Goal: Transaction & Acquisition: Subscribe to service/newsletter

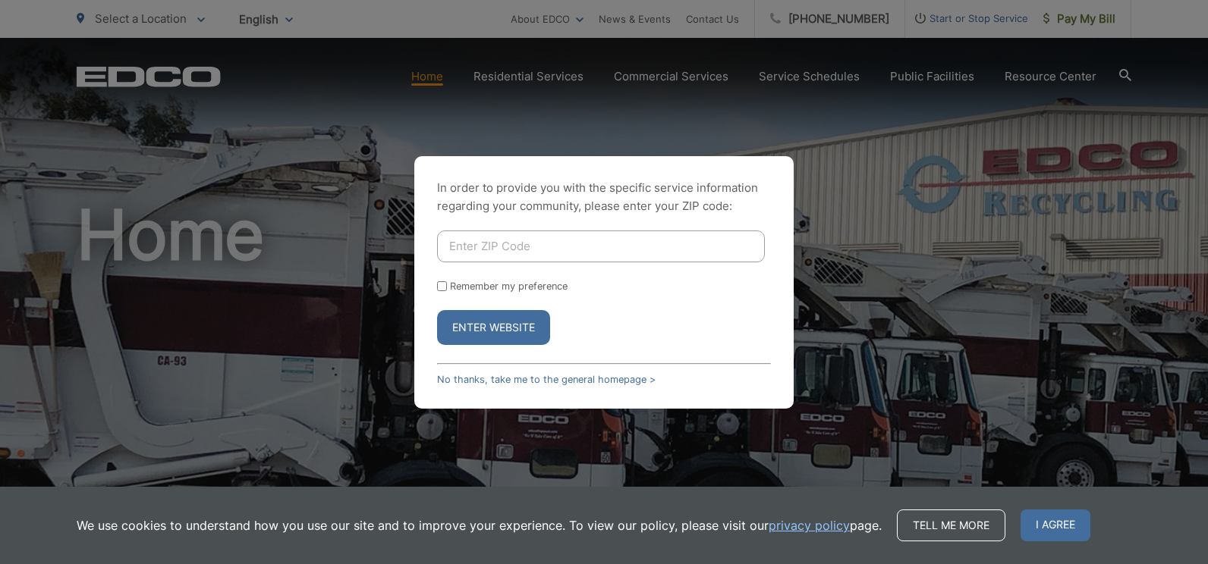
click at [521, 249] on input "Enter ZIP Code" at bounding box center [601, 247] width 328 height 32
type input "90275"
click at [513, 333] on button "Enter Website" at bounding box center [493, 327] width 113 height 35
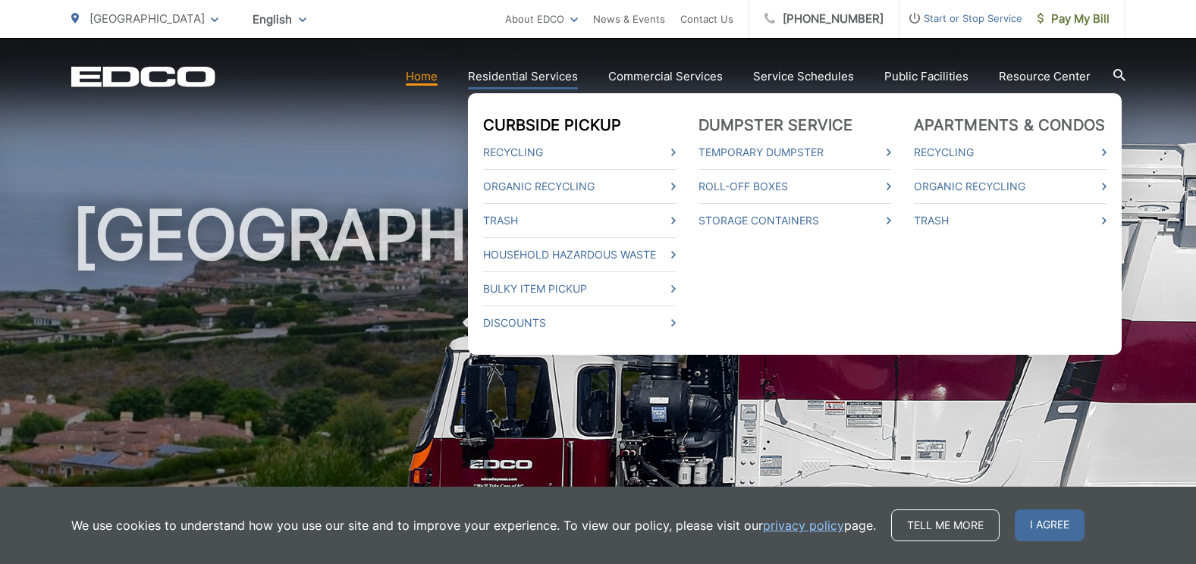
click at [537, 129] on link "Curbside Pickup" at bounding box center [552, 125] width 139 height 18
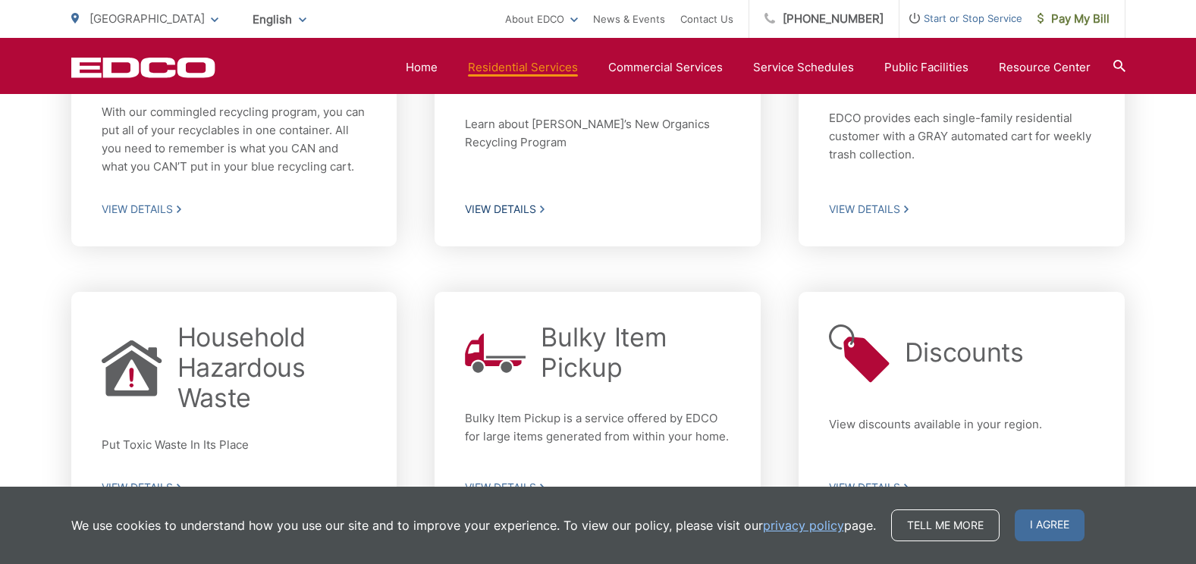
scroll to position [417, 0]
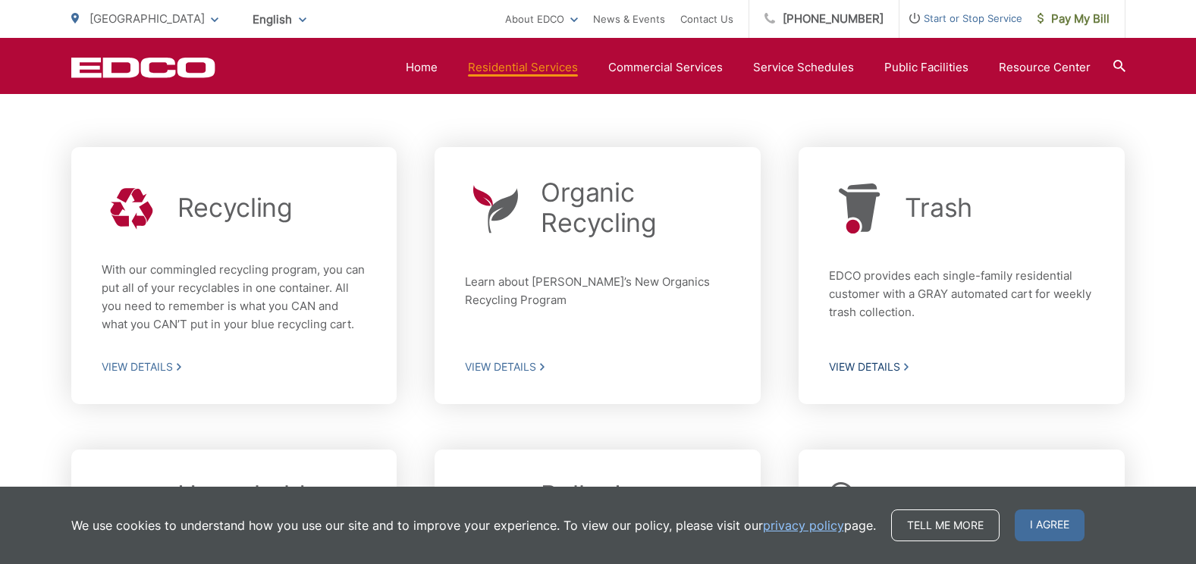
click at [880, 365] on span "View Details" at bounding box center [962, 367] width 266 height 14
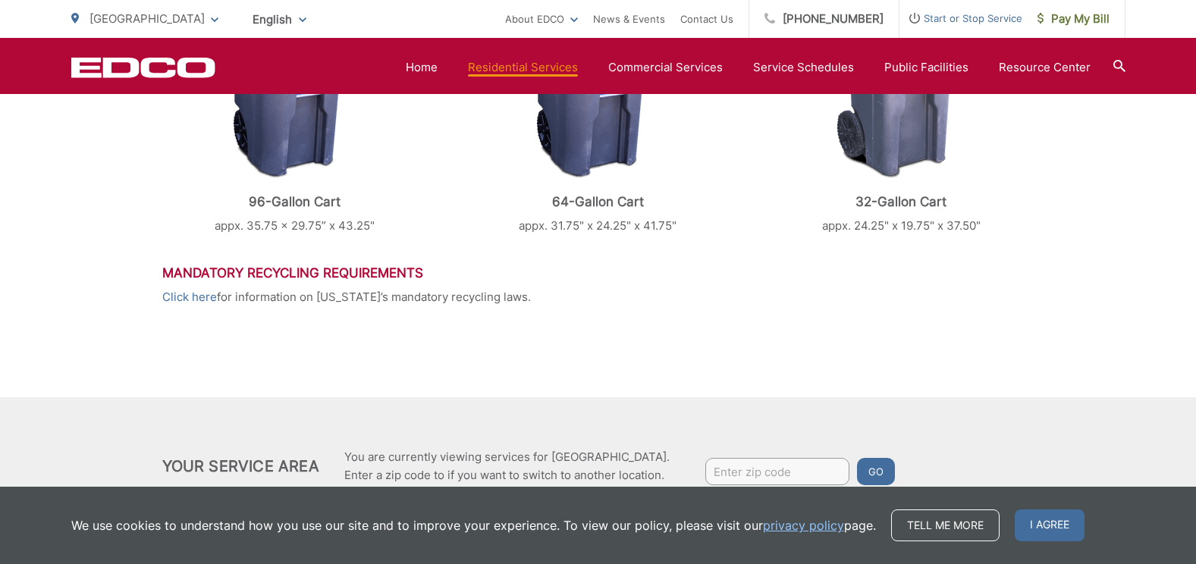
scroll to position [706, 0]
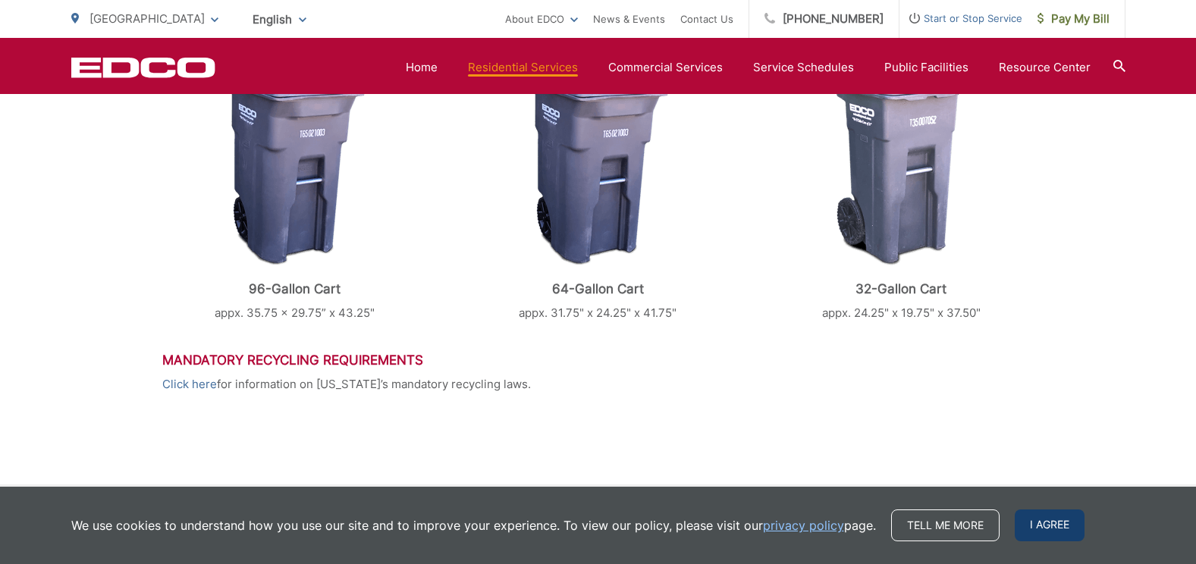
click at [1056, 514] on span "I agree" at bounding box center [1050, 526] width 70 height 32
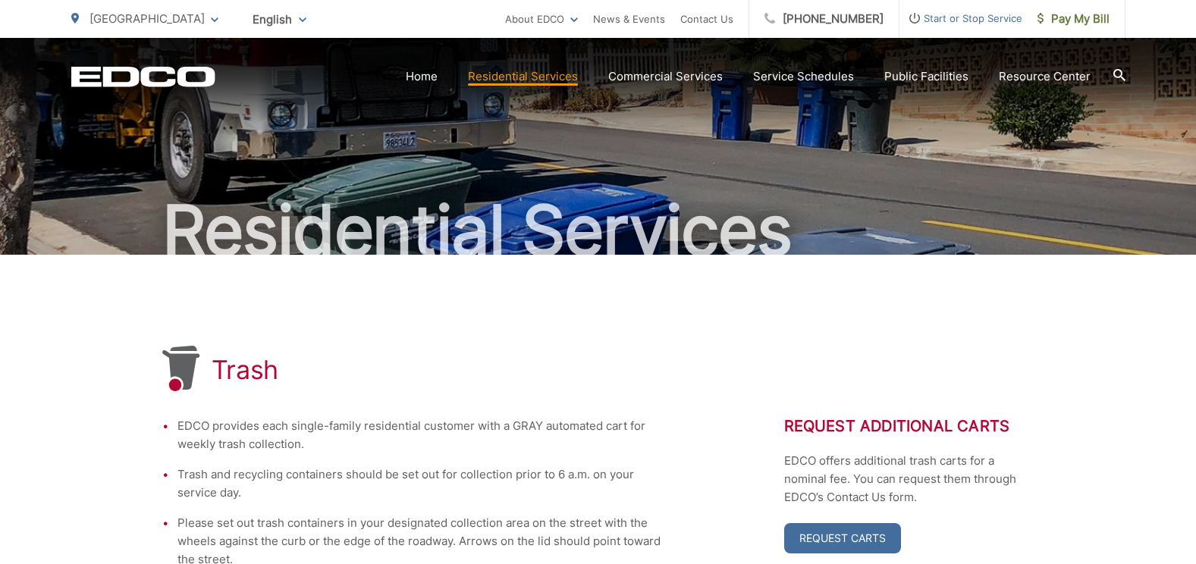
scroll to position [0, 0]
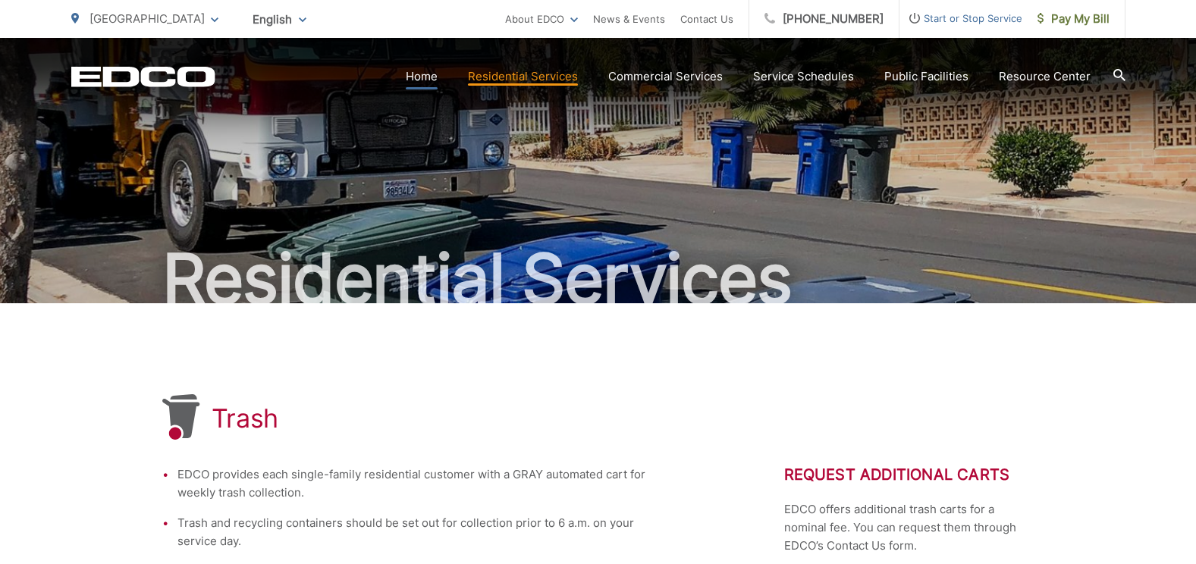
click at [425, 77] on link "Home" at bounding box center [422, 77] width 32 height 18
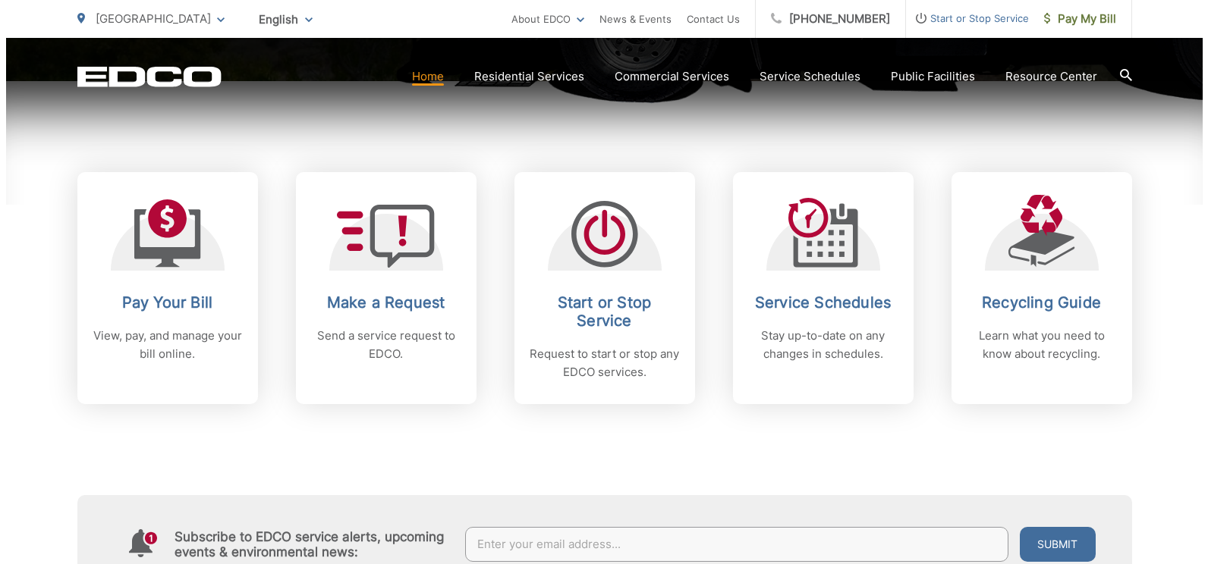
scroll to position [607, 0]
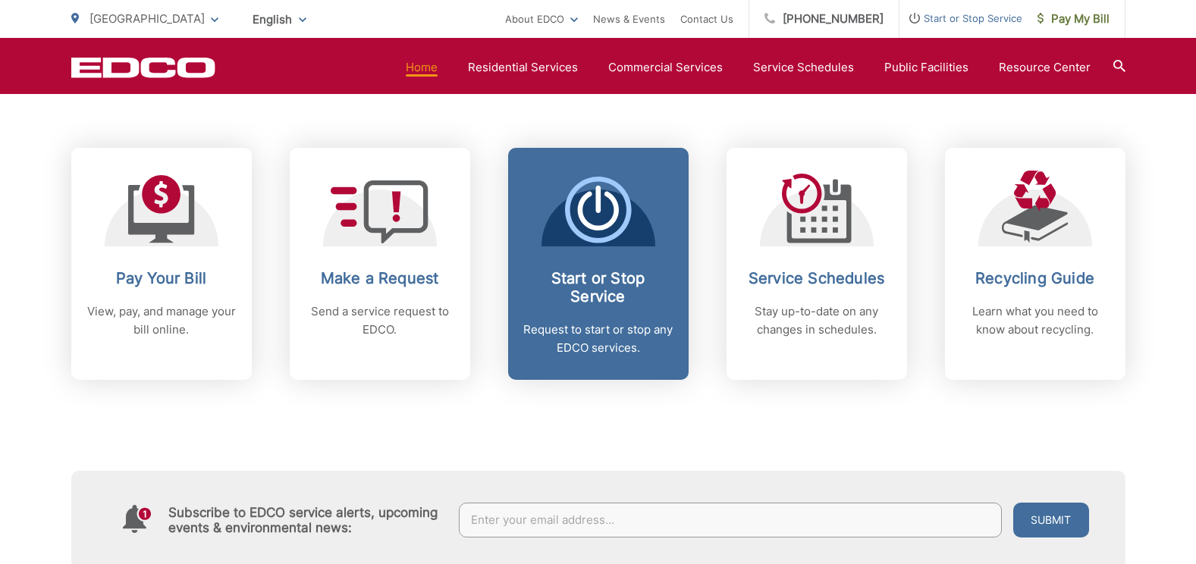
click at [583, 274] on h2 "Start or Stop Service" at bounding box center [598, 287] width 150 height 36
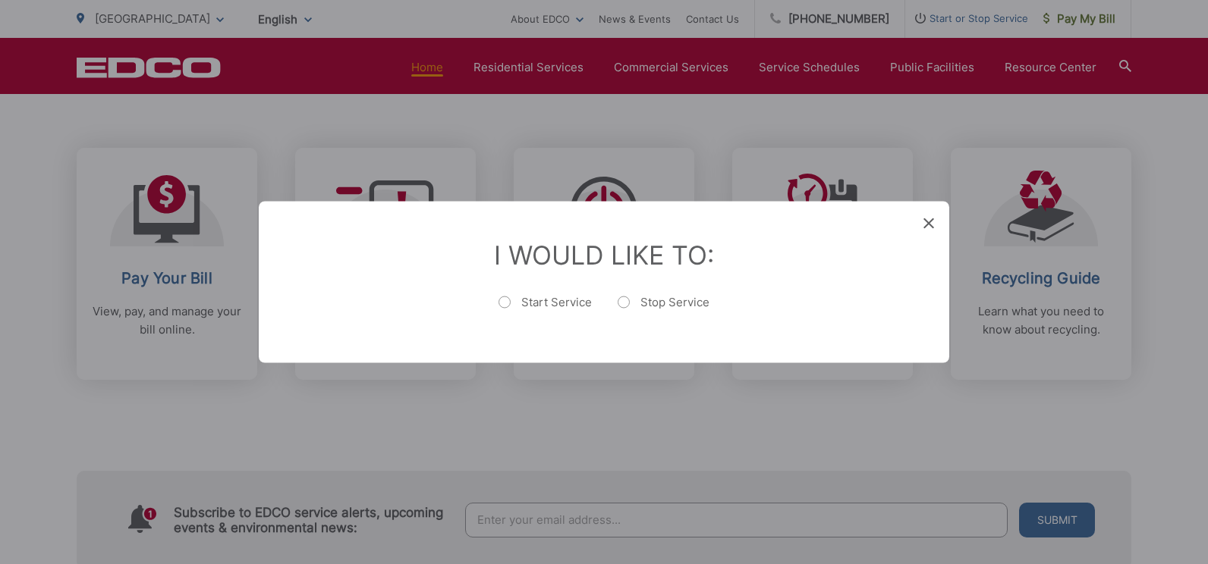
click at [552, 300] on label "Start Service" at bounding box center [544, 310] width 93 height 30
radio input "true"
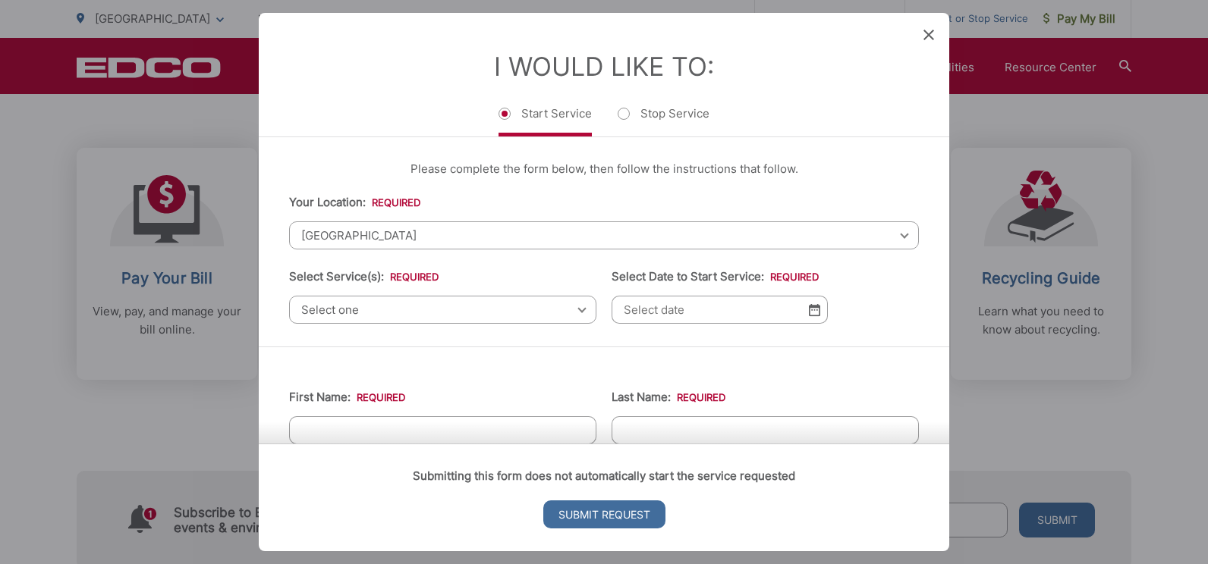
click at [497, 310] on span "Select one" at bounding box center [442, 310] width 307 height 28
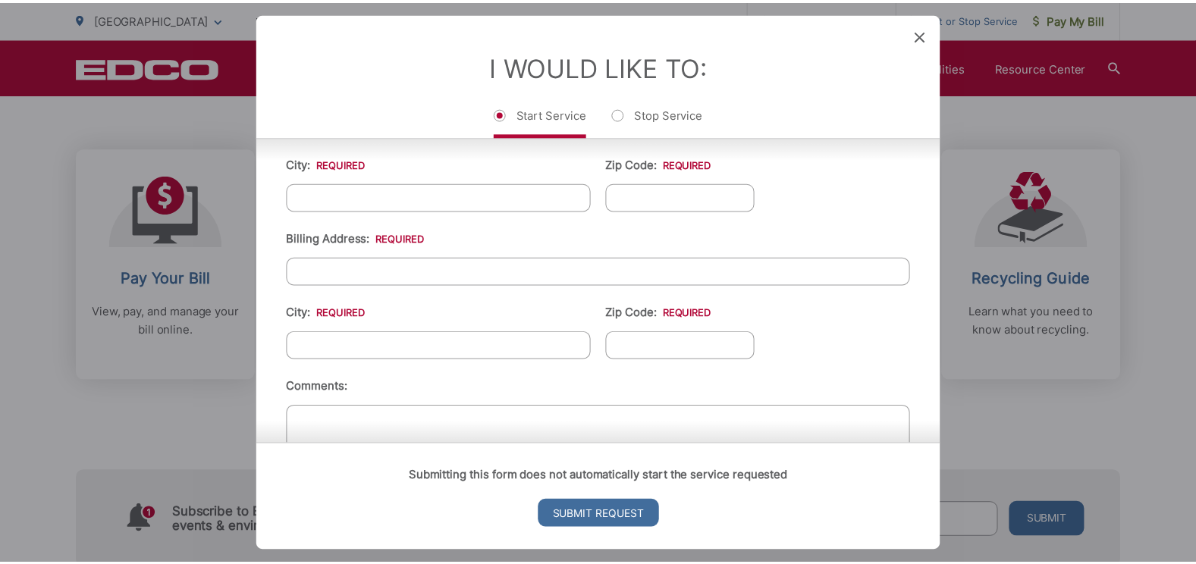
scroll to position [612, 0]
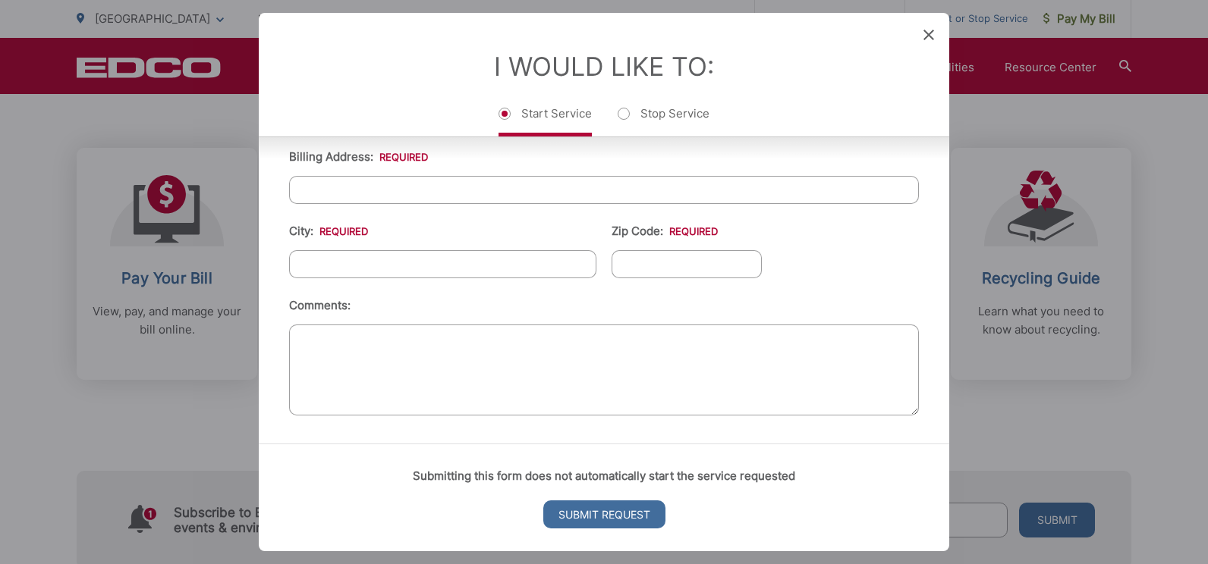
click at [928, 36] on icon at bounding box center [928, 35] width 11 height 11
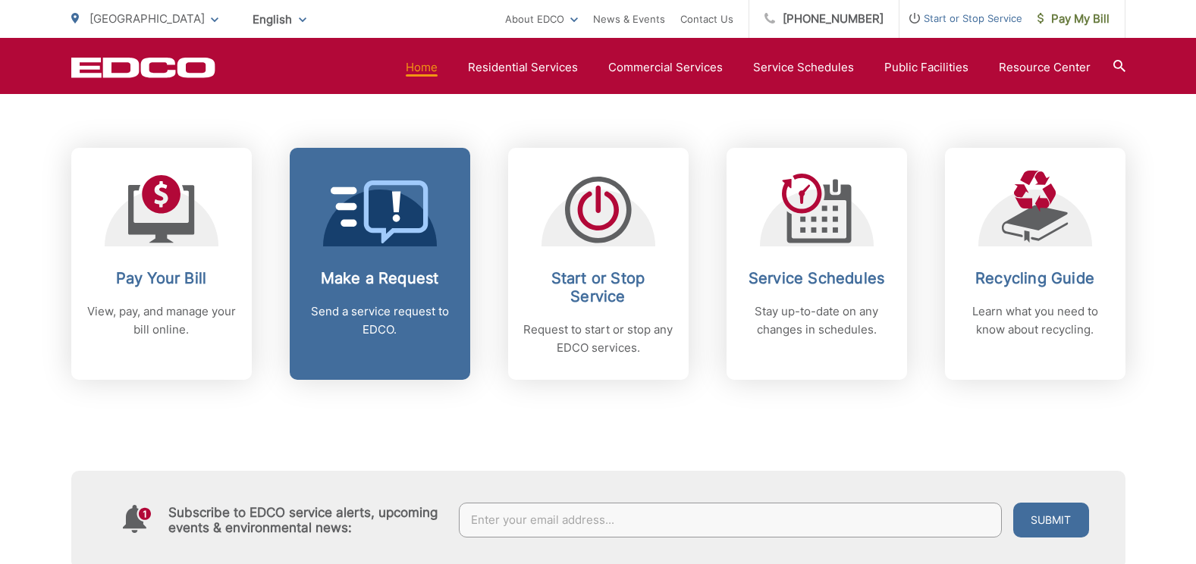
click at [435, 283] on h2 "Make a Request" at bounding box center [380, 278] width 150 height 18
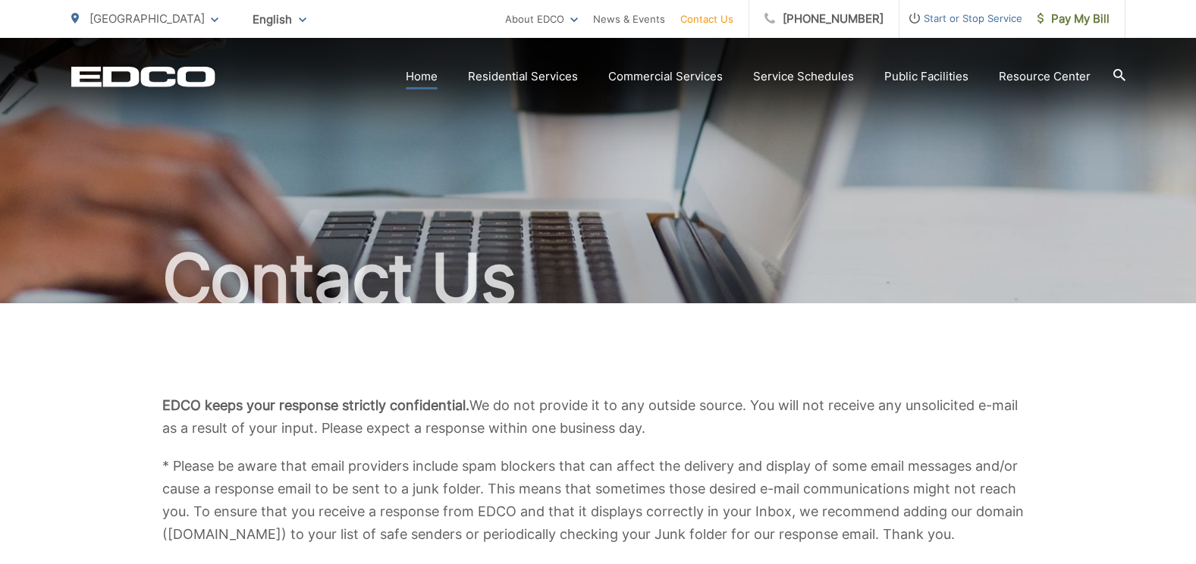
click at [437, 77] on link "Home" at bounding box center [422, 77] width 32 height 18
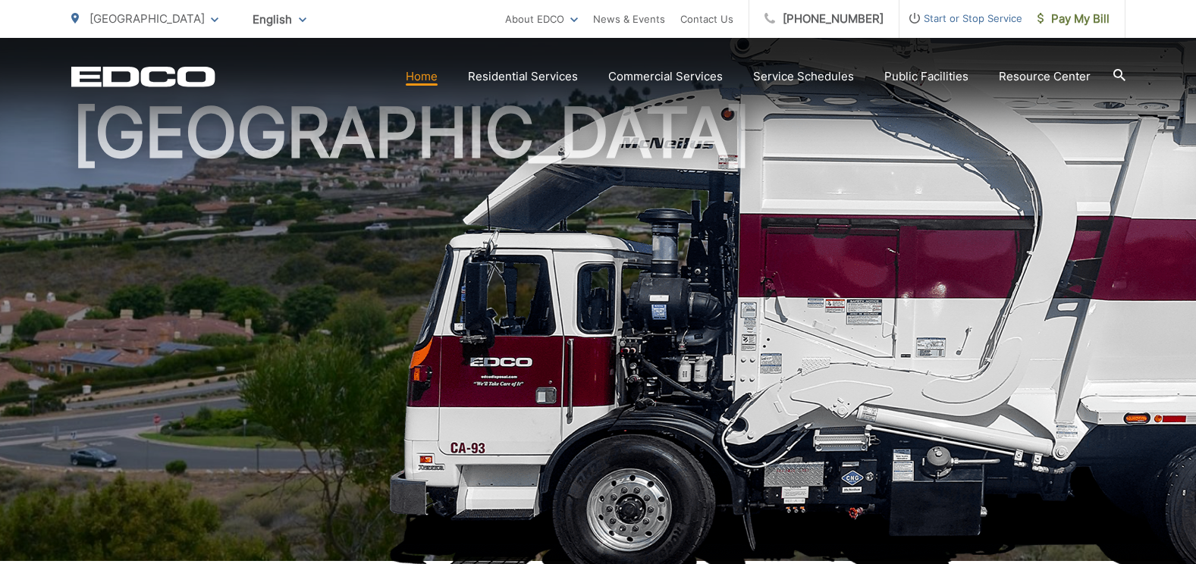
scroll to position [76, 0]
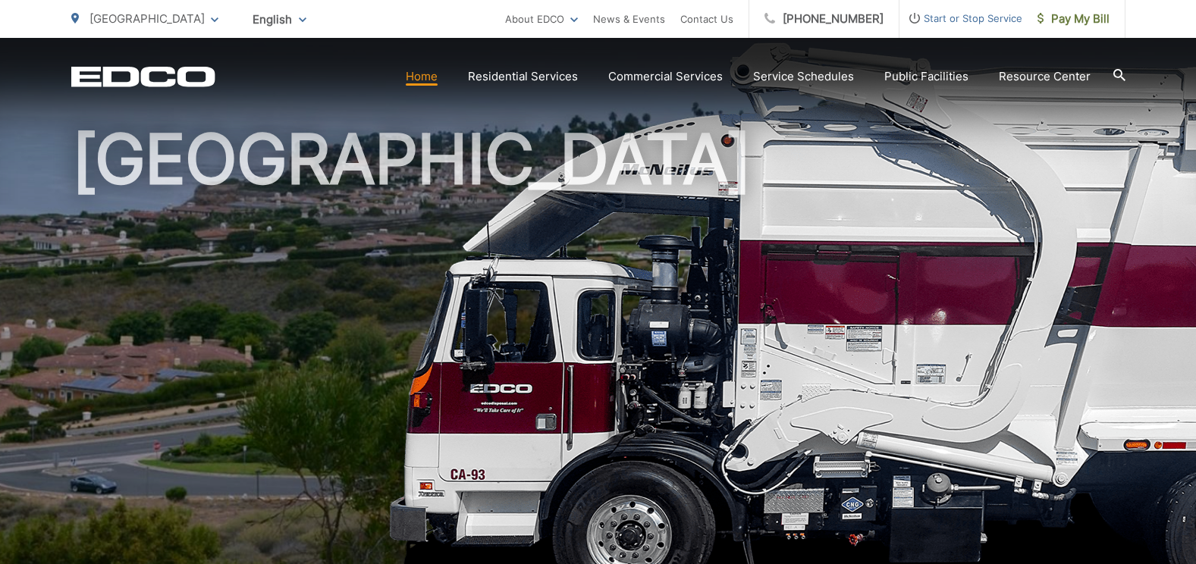
click at [432, 80] on link "Home" at bounding box center [422, 77] width 32 height 18
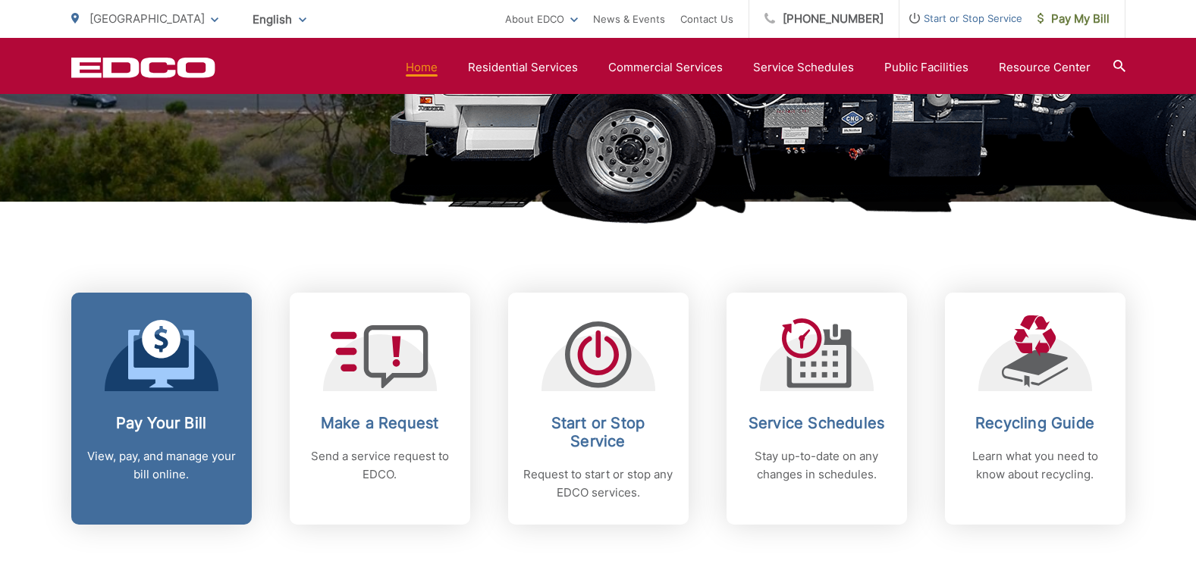
scroll to position [531, 0]
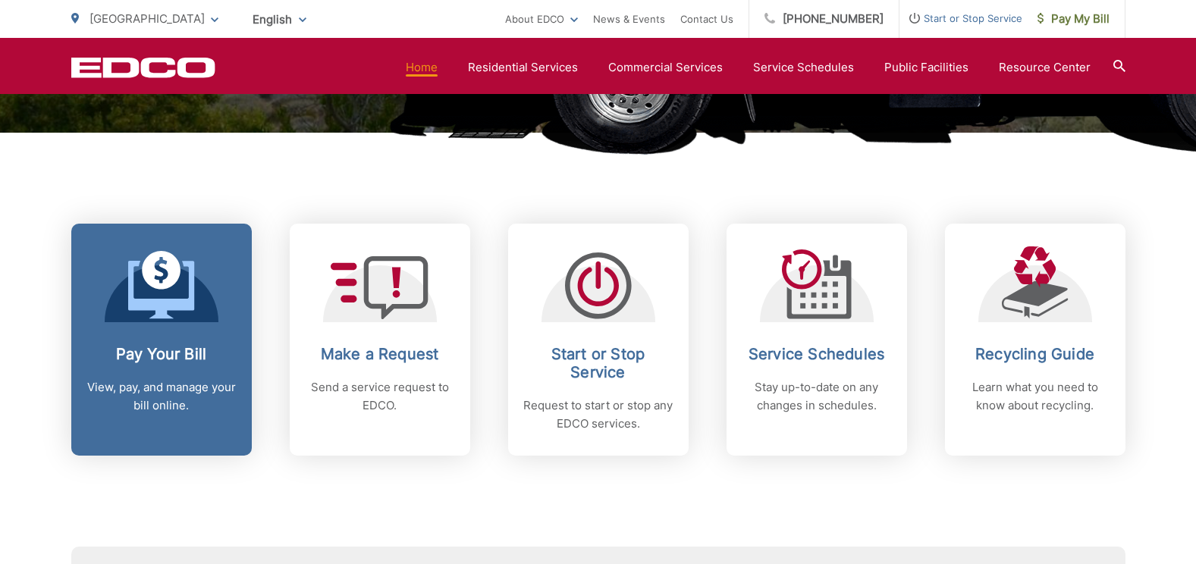
click at [178, 360] on h2 "Pay Your Bill" at bounding box center [161, 354] width 150 height 18
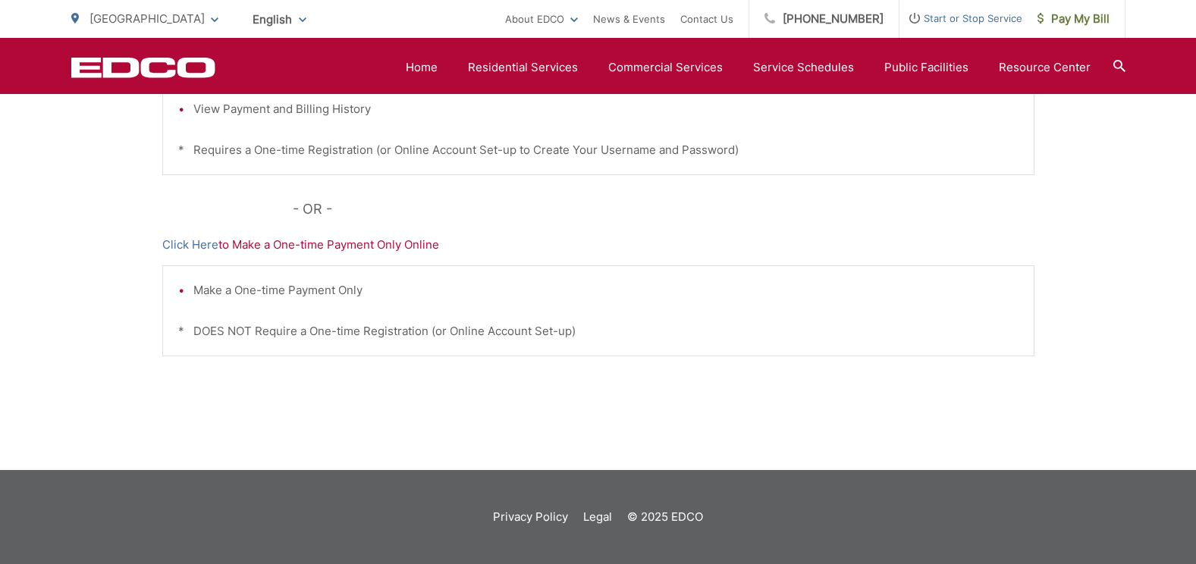
scroll to position [135, 0]
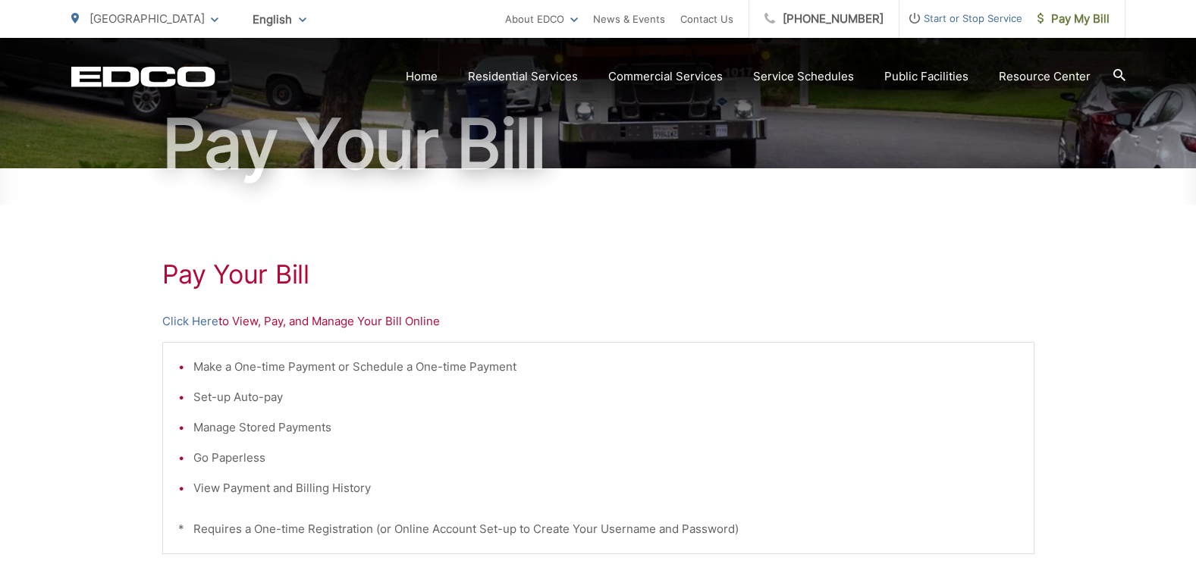
click at [1114, 69] on icon at bounding box center [1120, 75] width 12 height 12
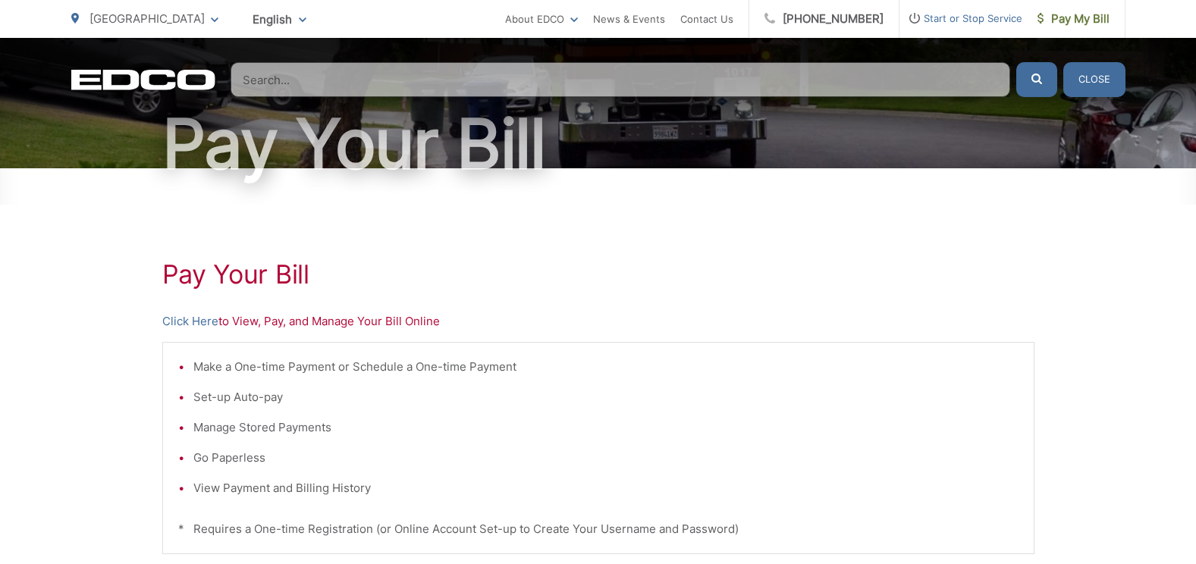
click at [297, 79] on input "Search" at bounding box center [621, 79] width 780 height 35
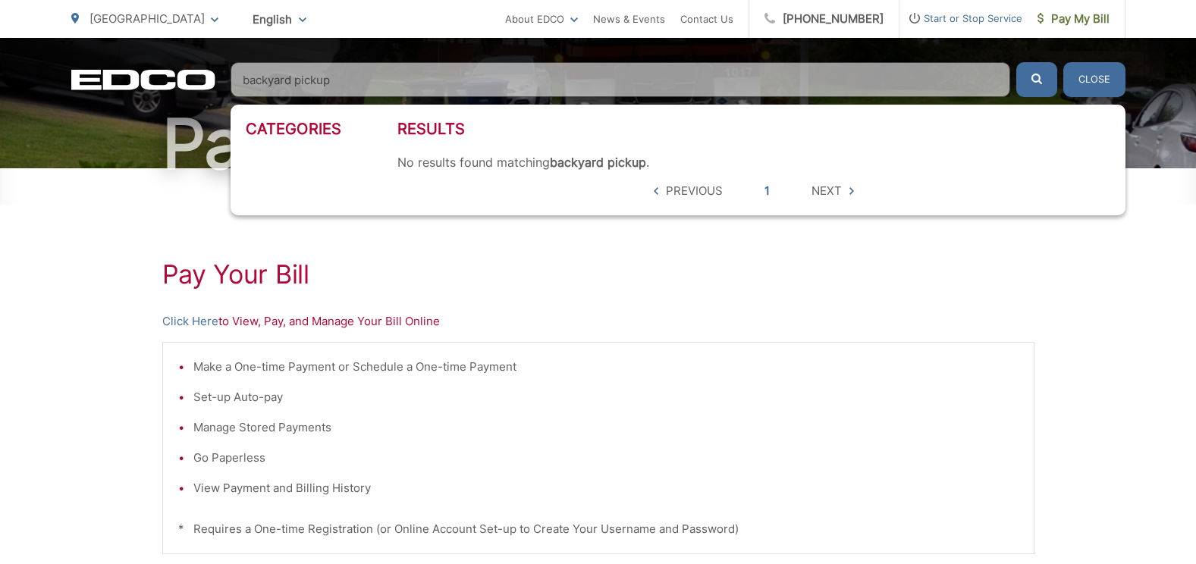
type input "backyard pickup"
click at [1017, 62] on button "submit" at bounding box center [1037, 79] width 41 height 35
click at [1095, 81] on button "Close" at bounding box center [1095, 79] width 62 height 35
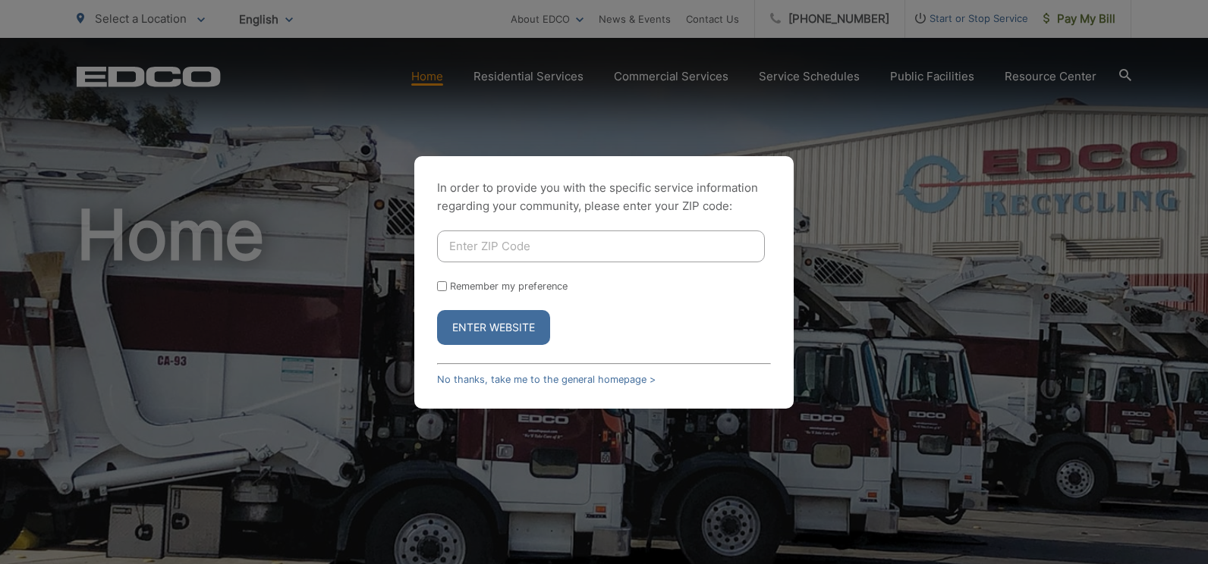
click at [503, 247] on input "Enter ZIP Code" at bounding box center [601, 247] width 328 height 32
type input "90275"
click at [517, 321] on button "Enter Website" at bounding box center [493, 327] width 113 height 35
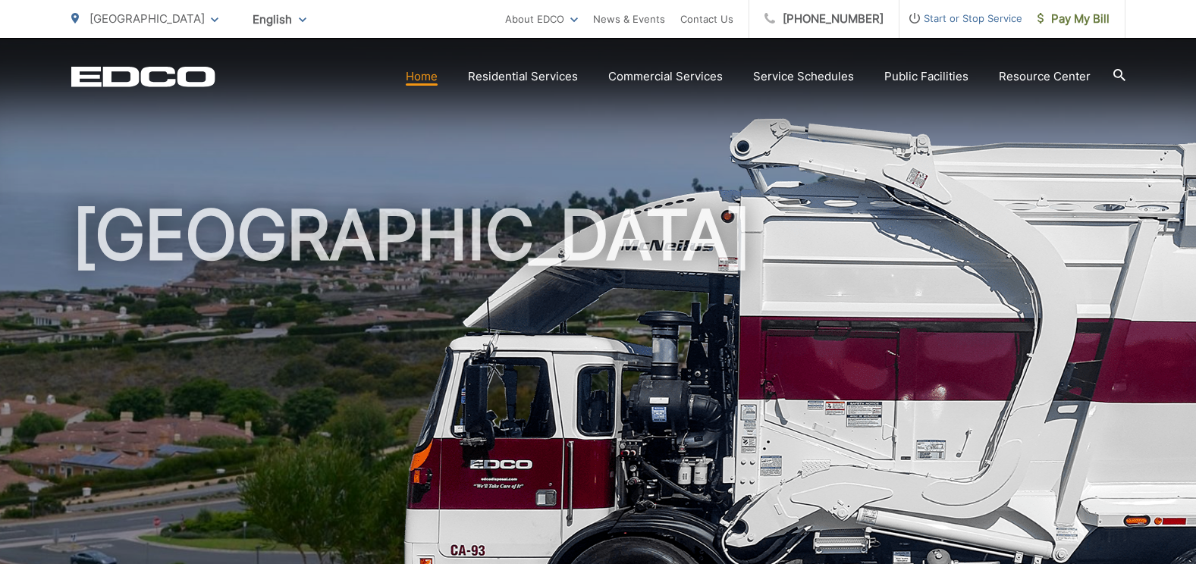
click at [425, 83] on link "Home" at bounding box center [422, 77] width 32 height 18
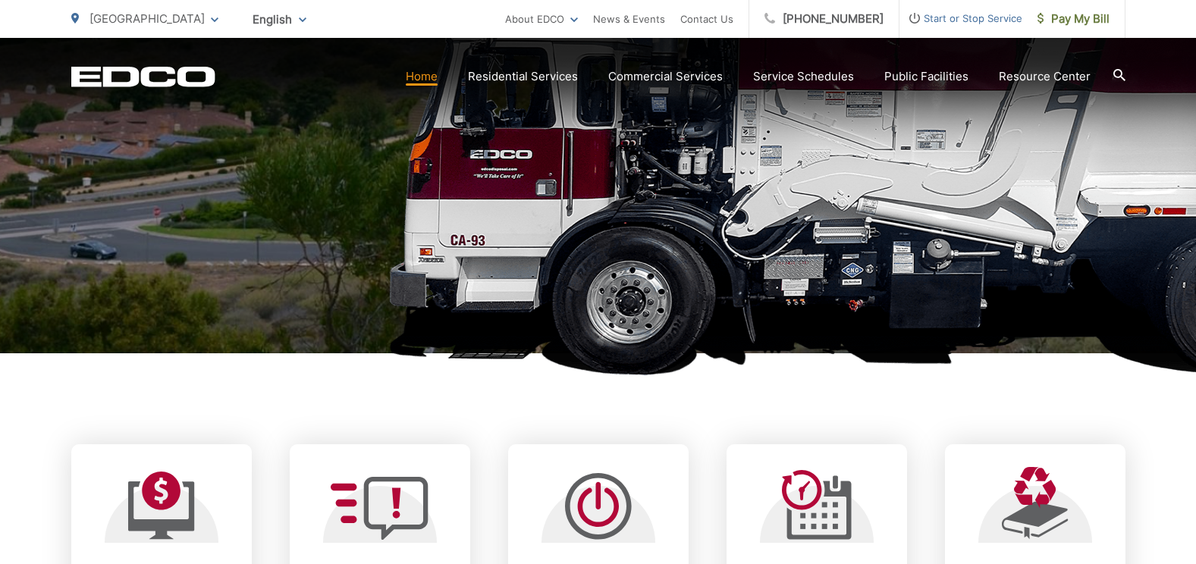
scroll to position [379, 0]
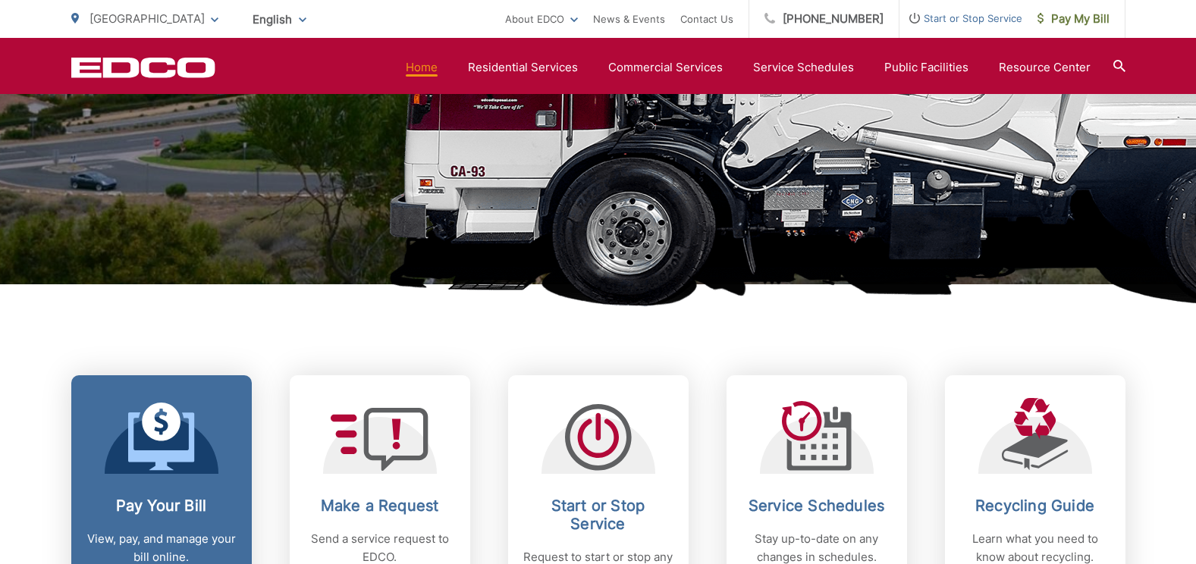
click at [174, 538] on p "View, pay, and manage your bill online." at bounding box center [161, 548] width 150 height 36
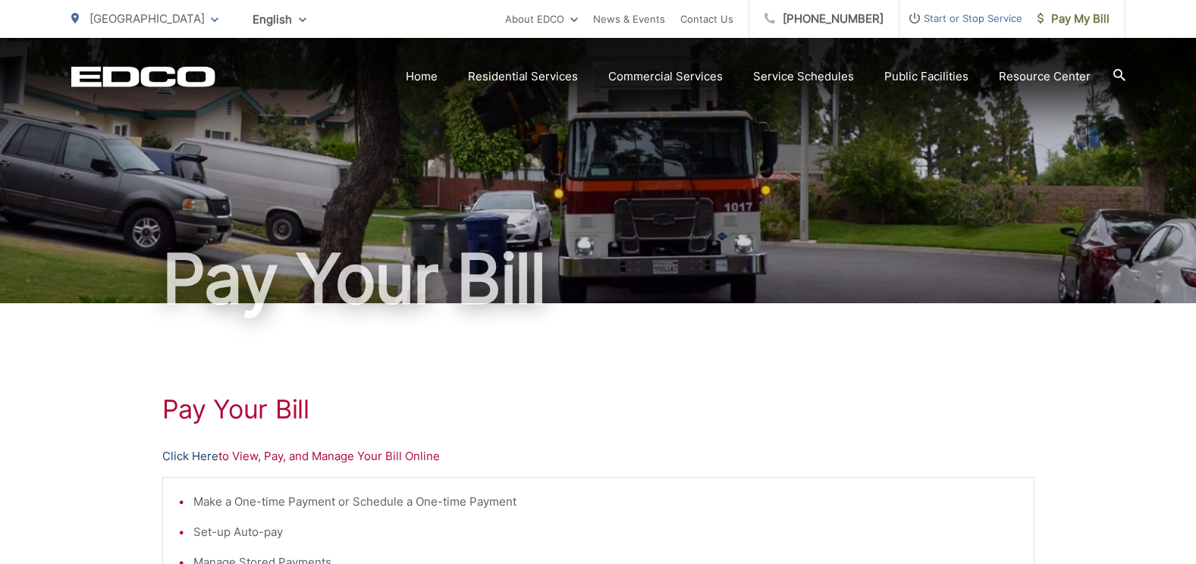
click at [210, 459] on link "Click Here" at bounding box center [190, 457] width 56 height 18
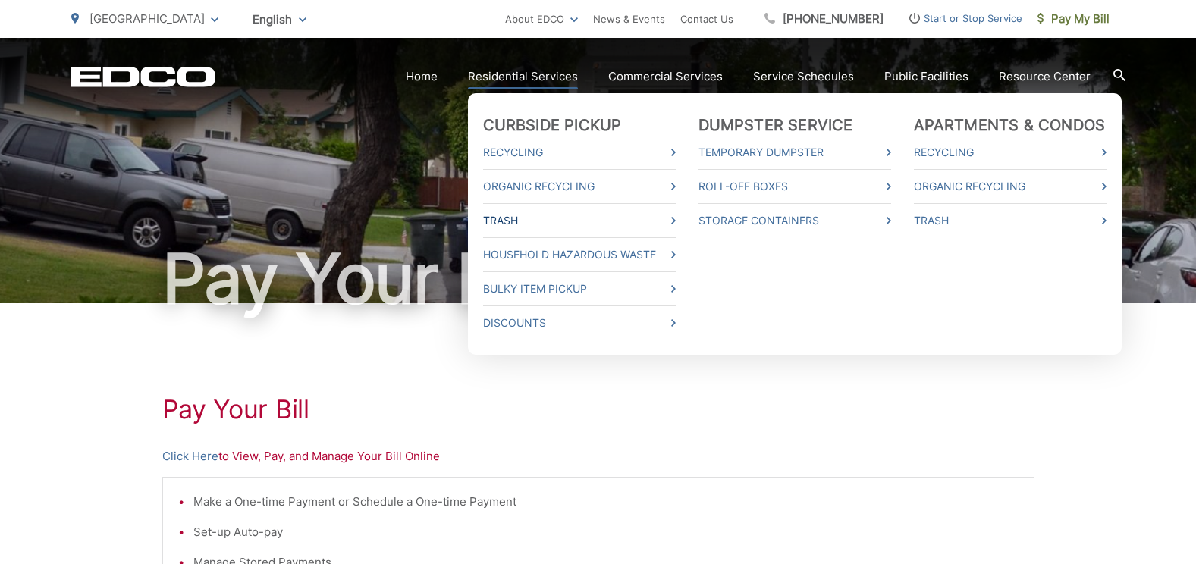
click at [676, 216] on span at bounding box center [673, 221] width 5 height 18
